Goal: Task Accomplishment & Management: Manage account settings

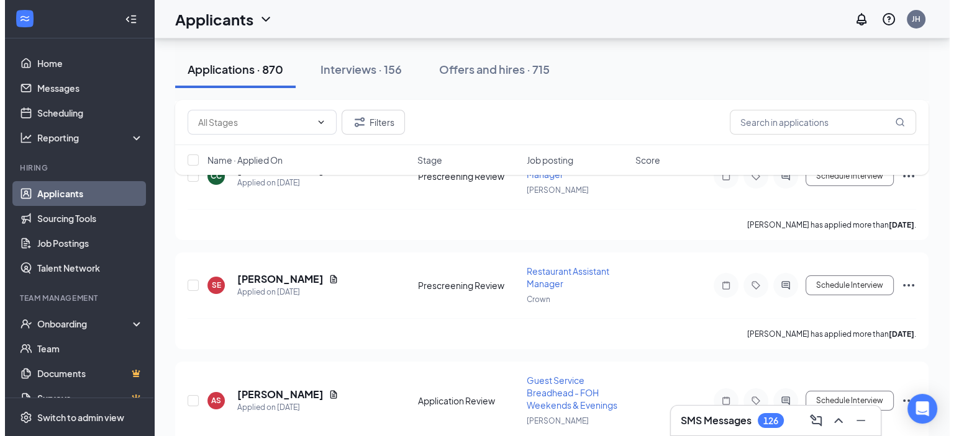
scroll to position [9872, 0]
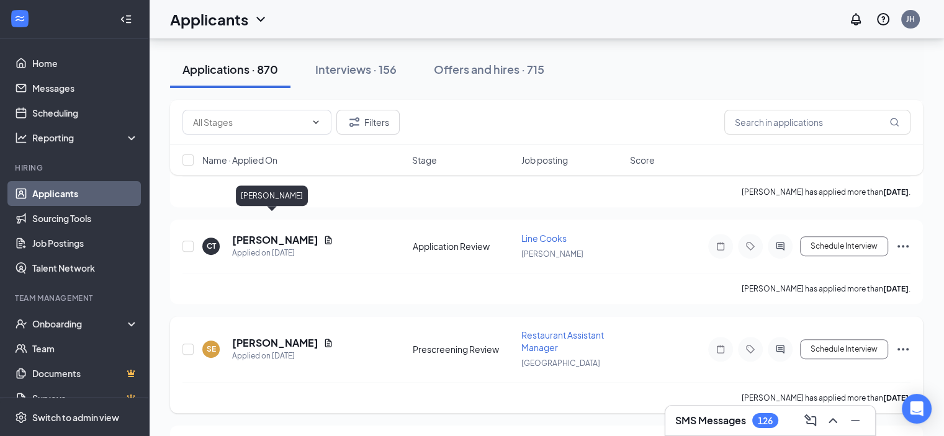
click at [286, 337] on h5 "[PERSON_NAME]" at bounding box center [275, 344] width 86 height 14
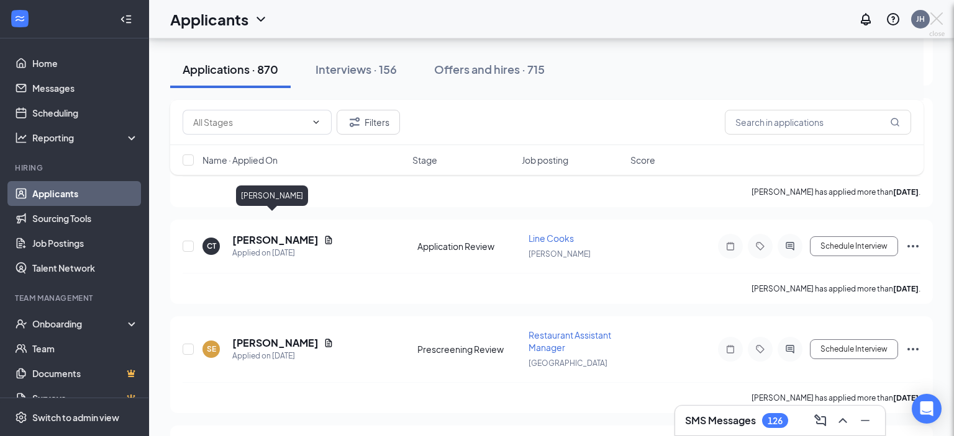
click at [249, 219] on div at bounding box center [477, 218] width 954 height 436
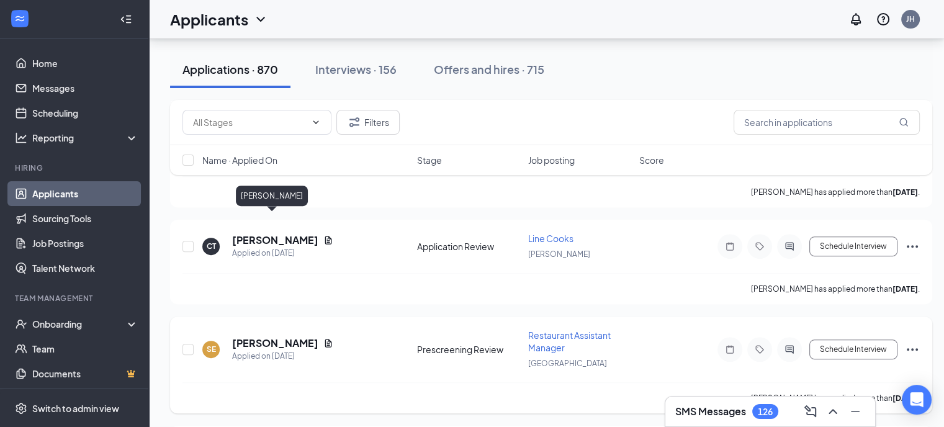
click at [268, 337] on h5 "[PERSON_NAME]" at bounding box center [275, 344] width 86 height 14
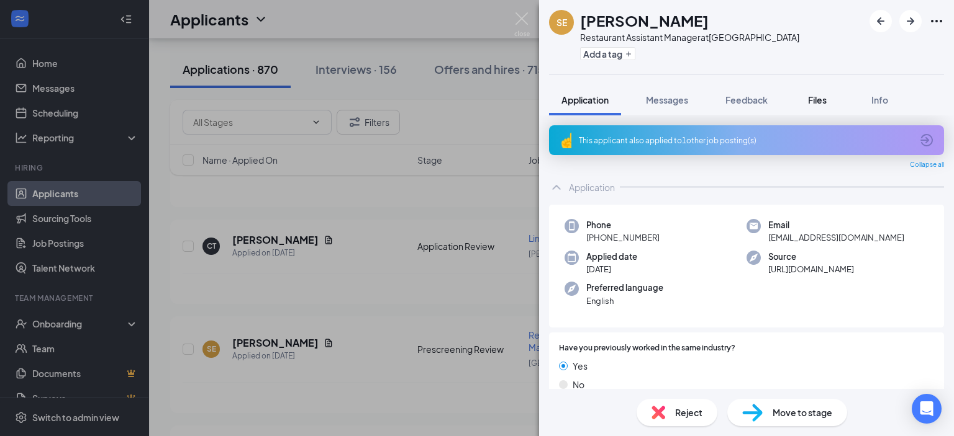
click at [824, 94] on span "Files" at bounding box center [817, 99] width 19 height 11
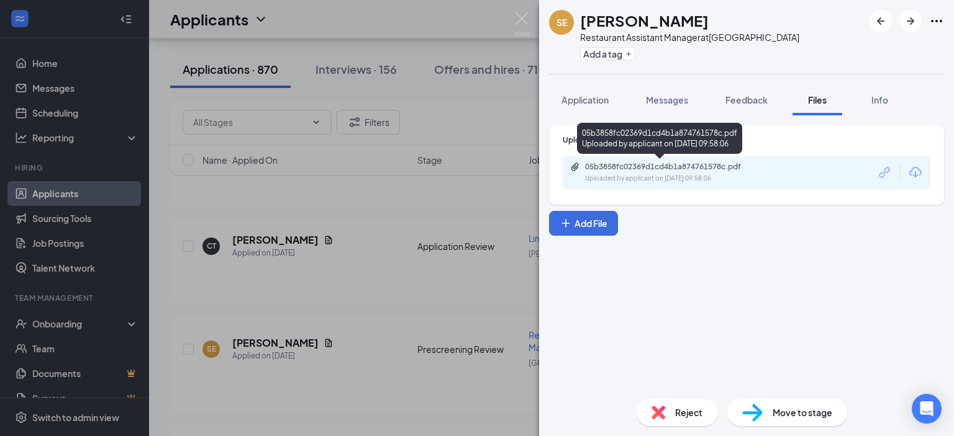
click at [677, 176] on div "Uploaded by applicant on [DATE] 09:58:06" at bounding box center [678, 179] width 186 height 10
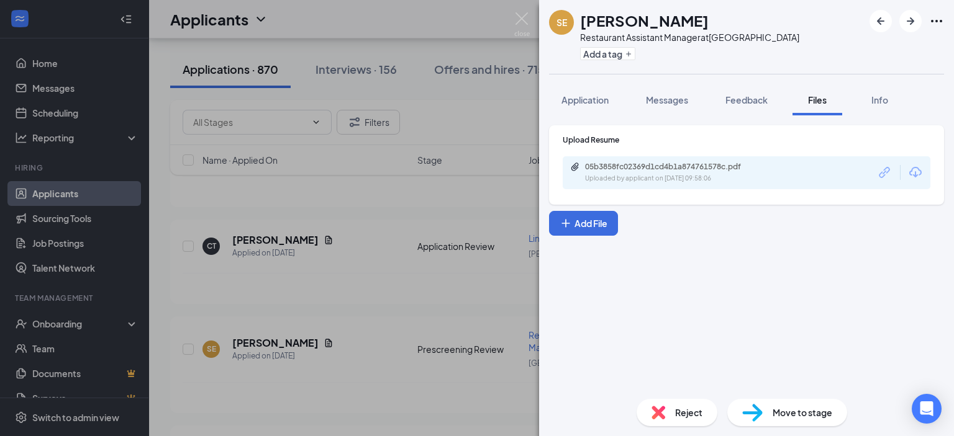
click at [687, 410] on span "Reject" at bounding box center [688, 413] width 27 height 14
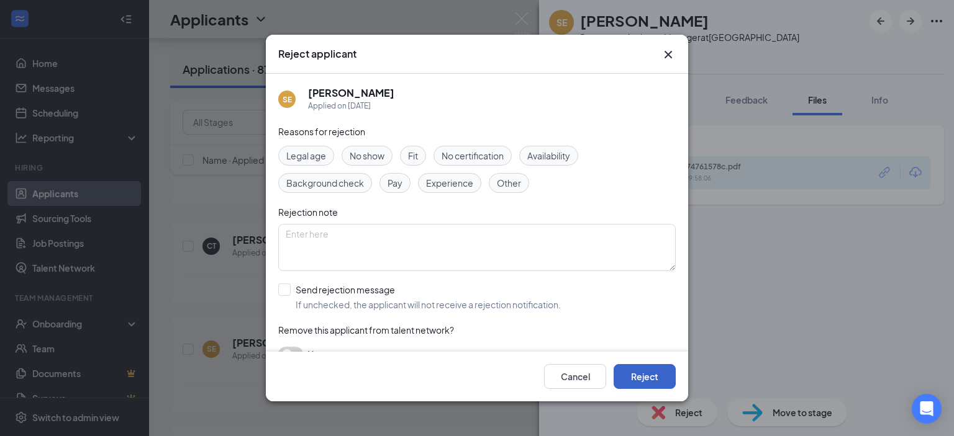
click at [639, 371] on button "Reject" at bounding box center [644, 376] width 62 height 25
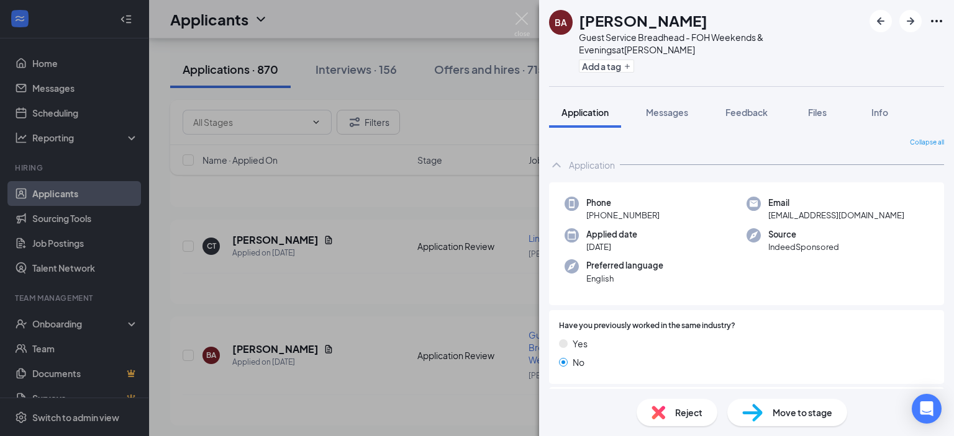
click at [377, 285] on div "BA [PERSON_NAME] Guest Service Breadhead - FOH Weekends & Evenings at [GEOGRAPH…" at bounding box center [477, 218] width 954 height 436
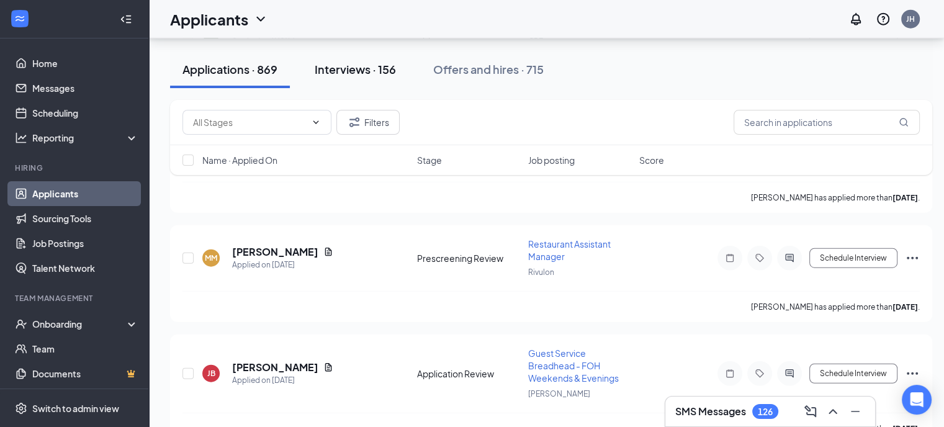
scroll to position [12479, 0]
